Goal: Information Seeking & Learning: Learn about a topic

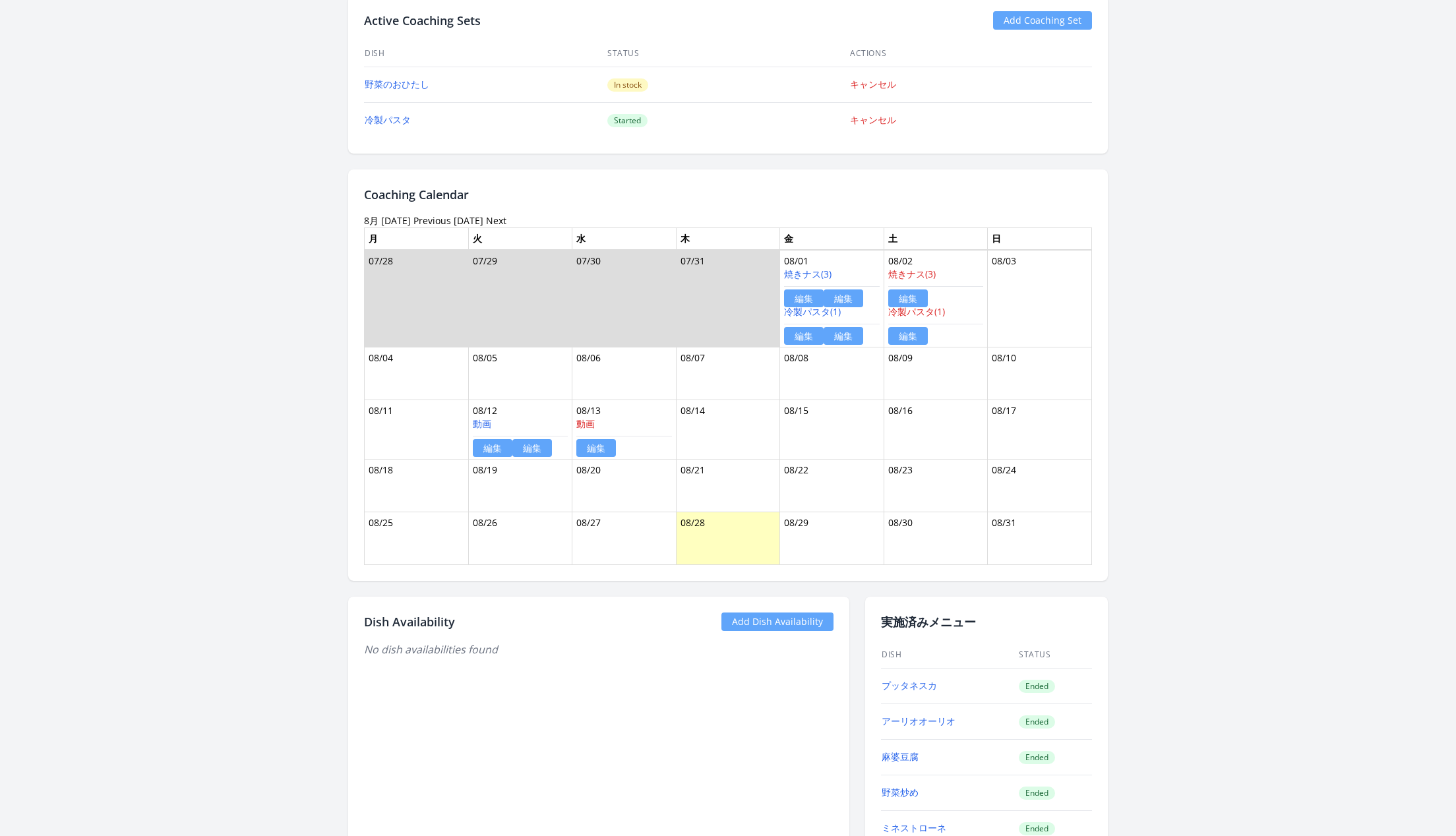
scroll to position [673, 0]
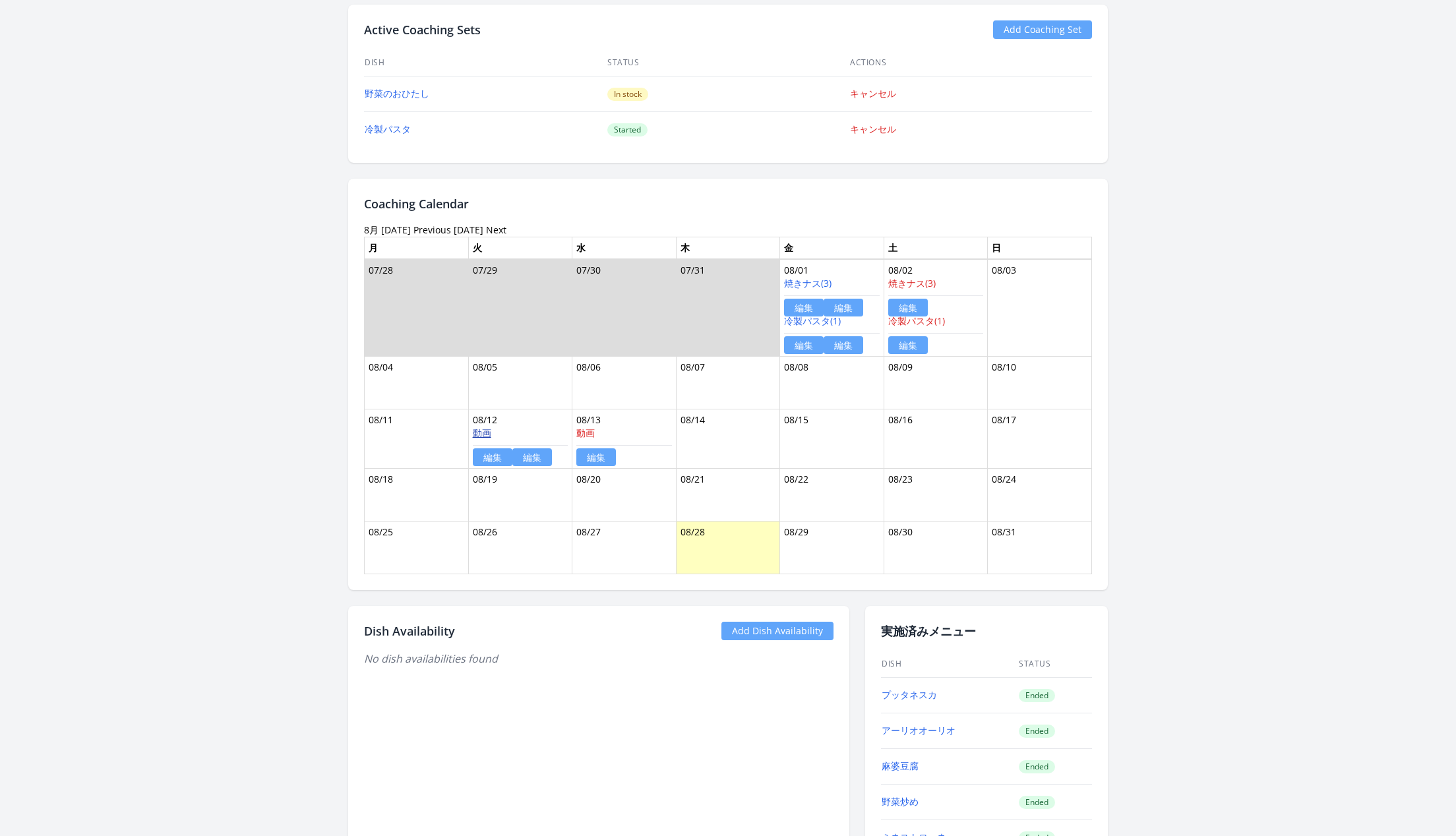
click at [480, 426] on link "動画" at bounding box center [482, 433] width 18 height 13
click at [382, 136] on td "冷製パスタ" at bounding box center [486, 129] width 243 height 36
click at [378, 114] on td "冷製パスタ" at bounding box center [486, 129] width 243 height 36
click at [378, 117] on td "冷製パスタ" at bounding box center [486, 129] width 243 height 36
click at [381, 126] on link "冷製パスタ" at bounding box center [388, 129] width 46 height 13
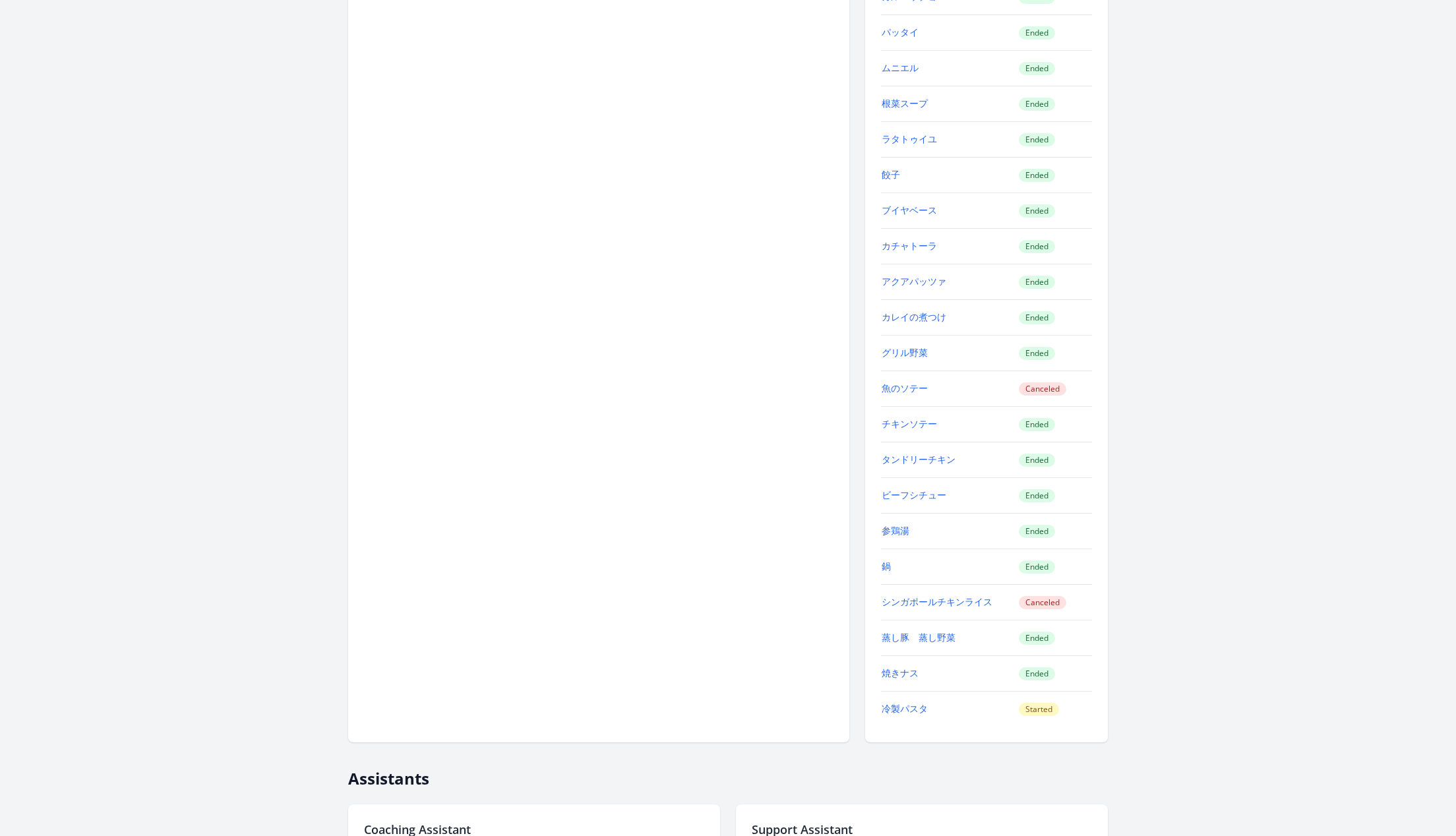
scroll to position [1849, 0]
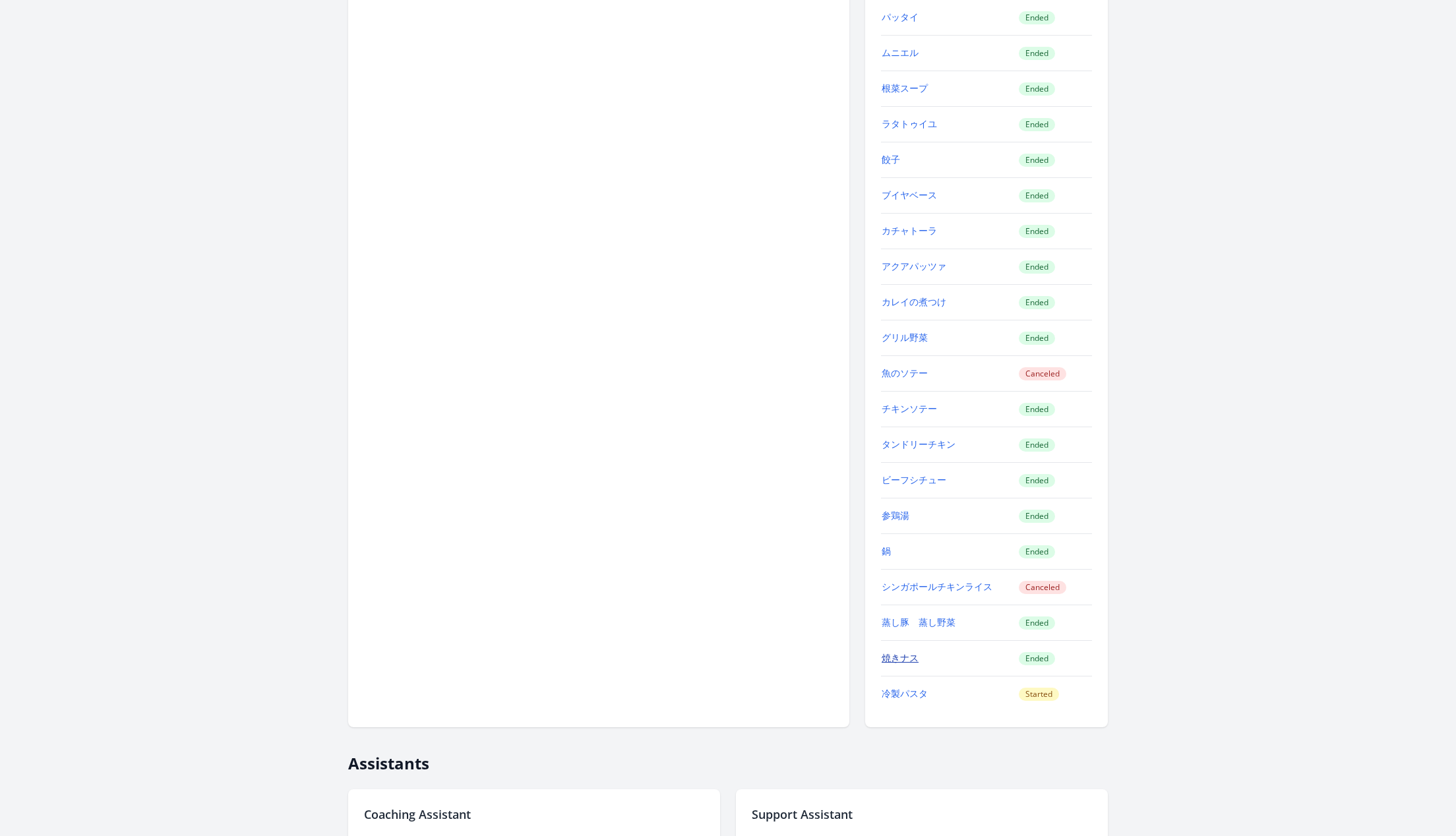
click at [905, 652] on link "焼きナス" at bounding box center [900, 658] width 37 height 13
